Goal: Information Seeking & Learning: Find contact information

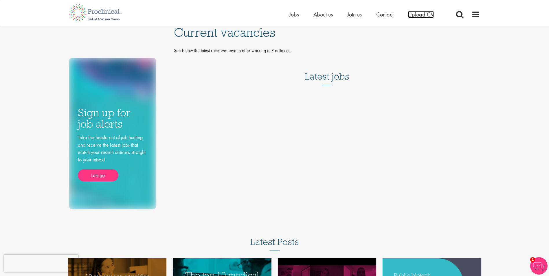
click at [431, 12] on span "Upload CV" at bounding box center [421, 15] width 26 height 8
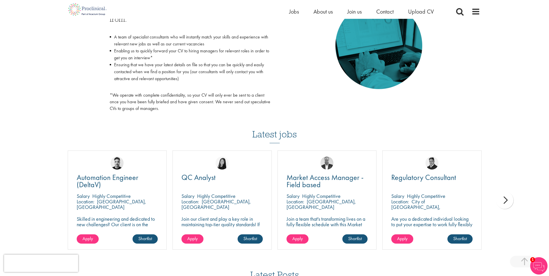
scroll to position [319, 0]
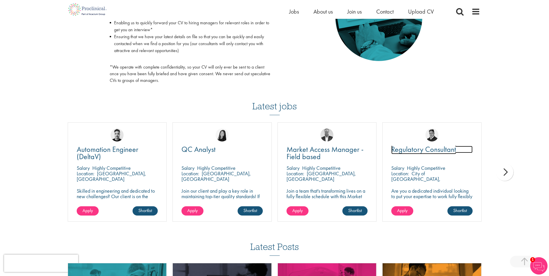
click at [431, 152] on span "Regulatory Consultant" at bounding box center [424, 150] width 65 height 10
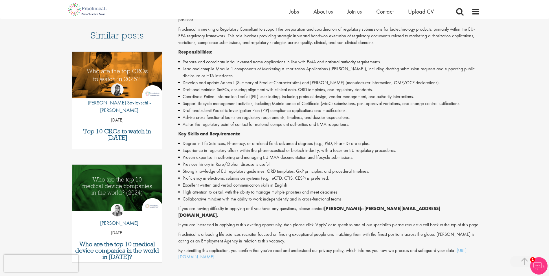
scroll to position [145, 0]
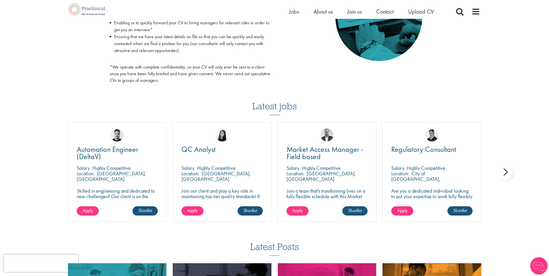
click at [505, 171] on div "next" at bounding box center [504, 172] width 17 height 17
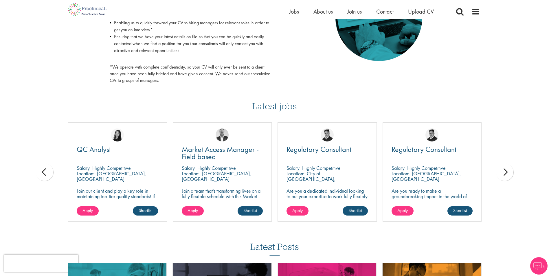
click at [505, 171] on div "next" at bounding box center [504, 172] width 17 height 17
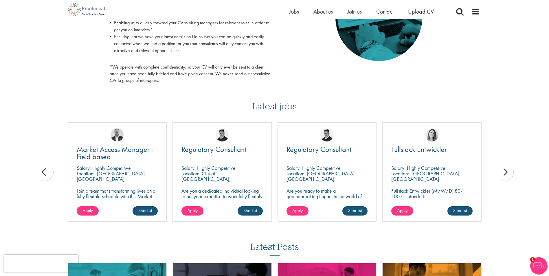
click at [508, 172] on div "next" at bounding box center [504, 172] width 17 height 17
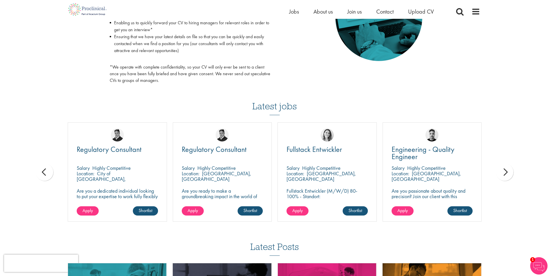
click at [508, 172] on div "next" at bounding box center [504, 172] width 17 height 17
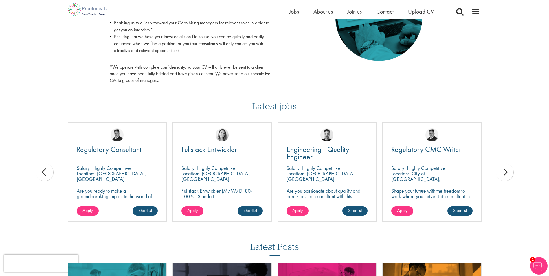
click at [508, 172] on div "next" at bounding box center [504, 172] width 17 height 17
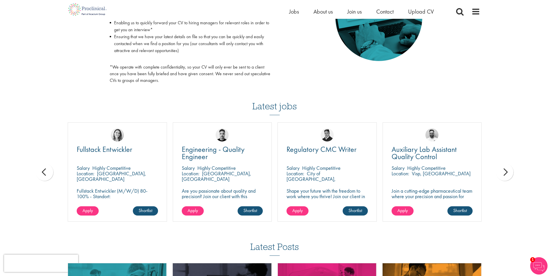
click at [508, 172] on div "next" at bounding box center [504, 172] width 17 height 17
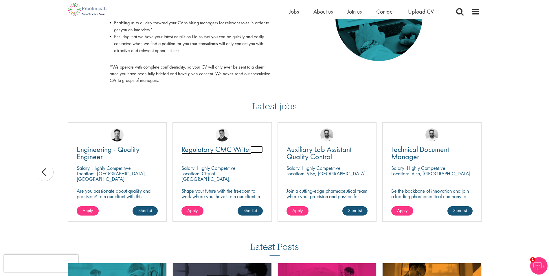
click at [225, 150] on span "Regulatory CMC Writer" at bounding box center [217, 150] width 70 height 10
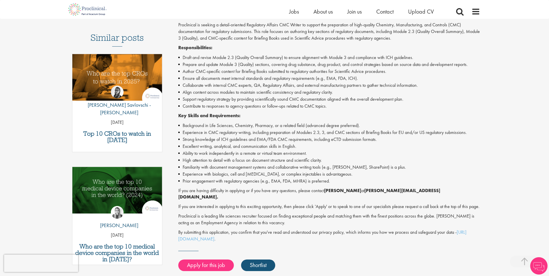
scroll to position [232, 0]
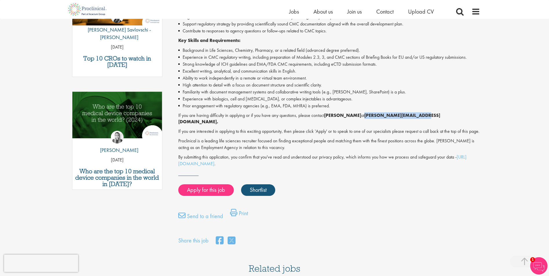
drag, startPoint x: 402, startPoint y: 115, endPoint x: 359, endPoint y: 114, distance: 42.9
click at [359, 114] on strong "[PERSON_NAME][EMAIL_ADDRESS][DOMAIN_NAME]." at bounding box center [309, 118] width 262 height 13
copy strong "p.duvall@proclinical.com"
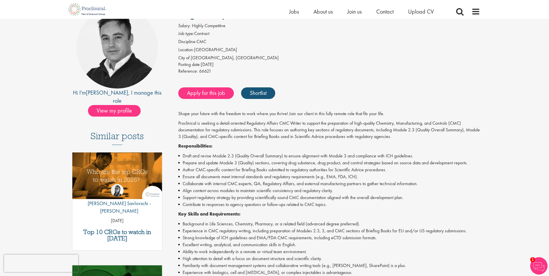
scroll to position [0, 0]
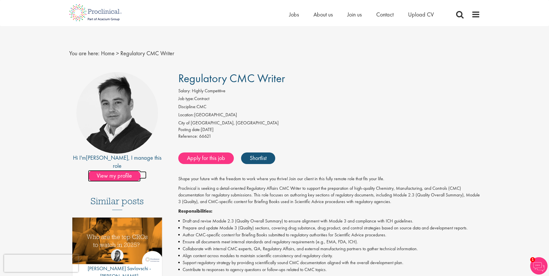
click at [111, 170] on span "View my profile" at bounding box center [114, 176] width 53 height 12
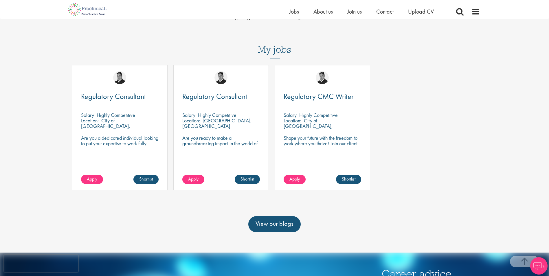
scroll to position [232, 0]
click at [227, 91] on span "Regulatory Consultant" at bounding box center [214, 96] width 65 height 10
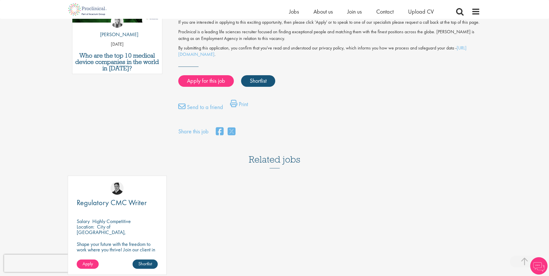
scroll to position [203, 0]
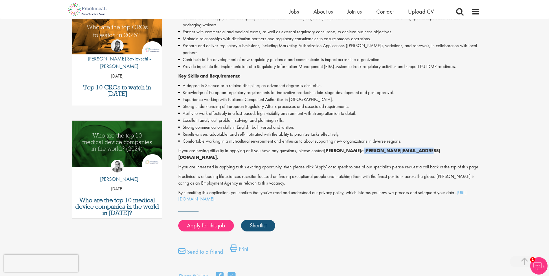
drag, startPoint x: 413, startPoint y: 139, endPoint x: 359, endPoint y: 139, distance: 54.4
click at [359, 148] on strong "p.duvall@proclinical.com." at bounding box center [309, 154] width 262 height 13
drag, startPoint x: 359, startPoint y: 139, endPoint x: 362, endPoint y: 140, distance: 3.6
copy strong "p.duvall@proclinical.com."
click at [215, 220] on link "Apply for this job" at bounding box center [206, 226] width 56 height 12
